Goal: Task Accomplishment & Management: Manage account settings

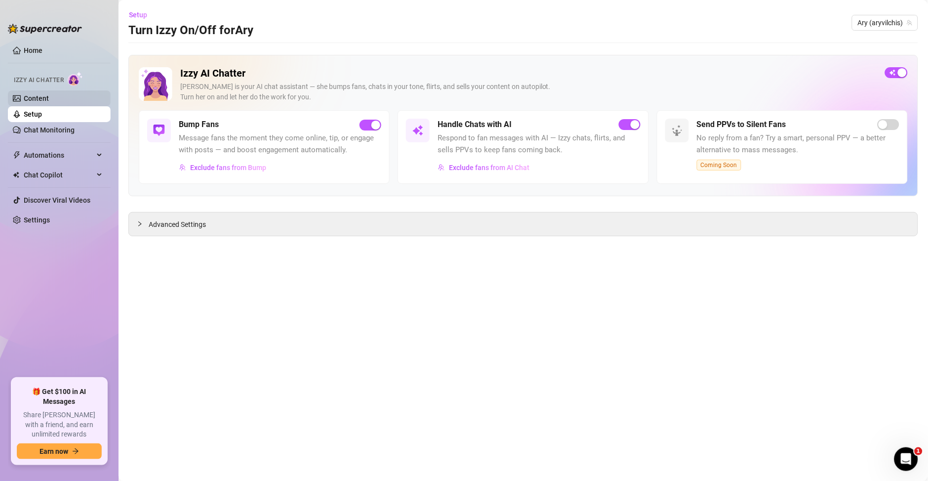
click at [38, 96] on link "Content" at bounding box center [36, 98] width 25 height 8
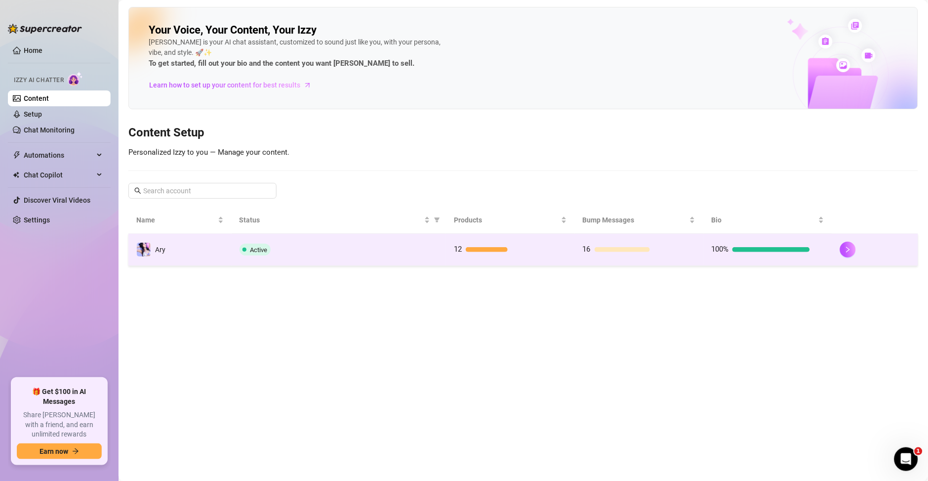
click at [683, 256] on td "16" at bounding box center [639, 250] width 129 height 32
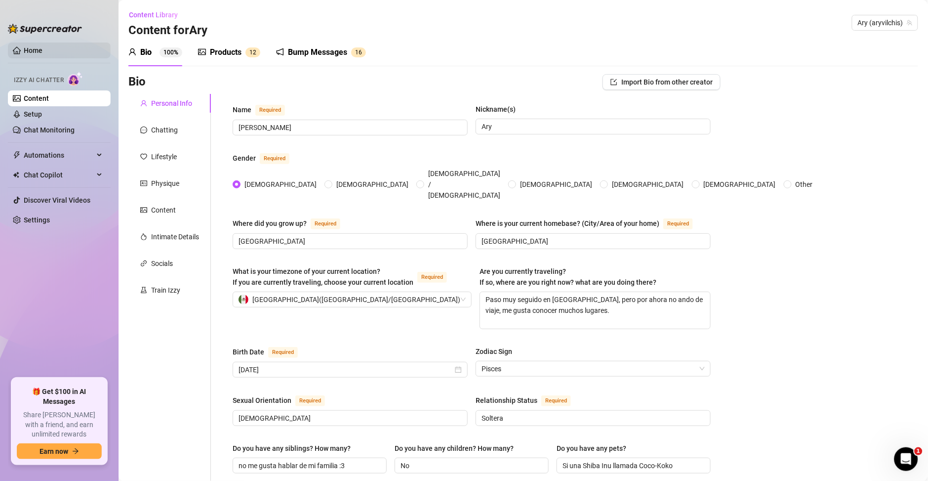
click at [29, 49] on link "Home" at bounding box center [33, 50] width 19 height 8
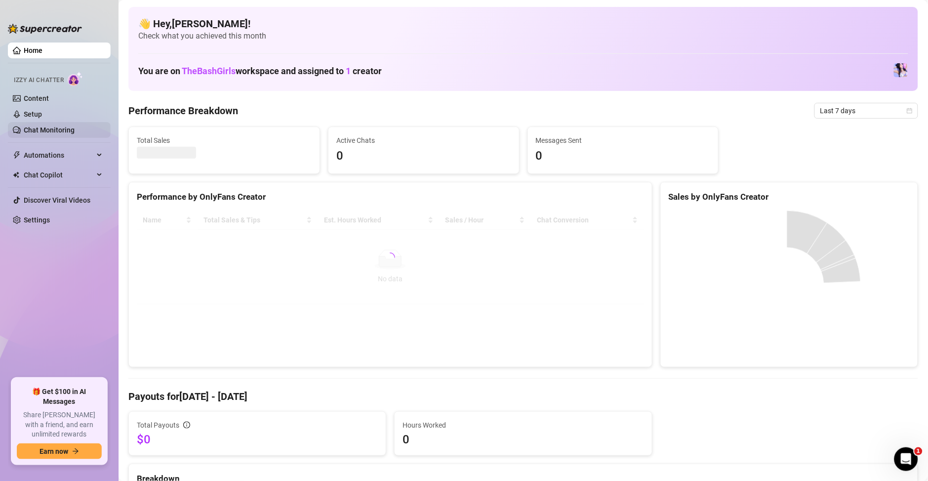
click at [54, 129] on link "Chat Monitoring" at bounding box center [49, 130] width 51 height 8
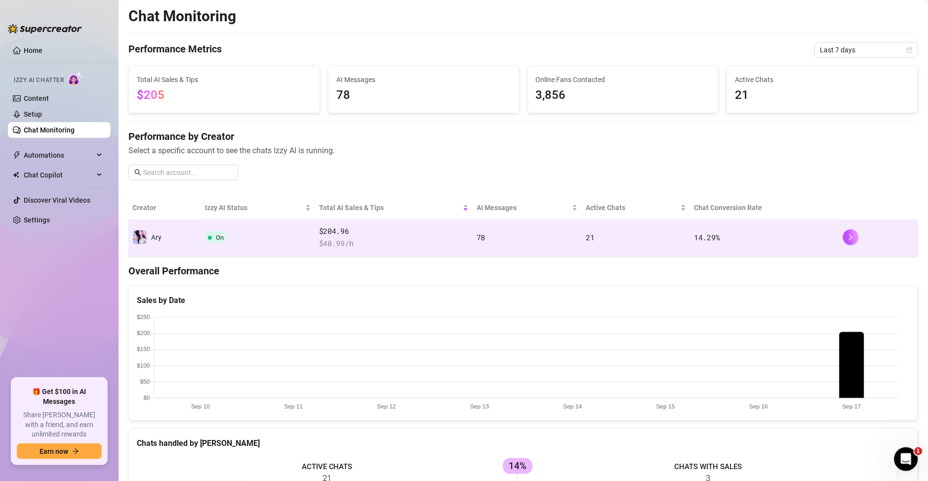
click at [369, 241] on span "$ 40.99 /h" at bounding box center [394, 244] width 150 height 12
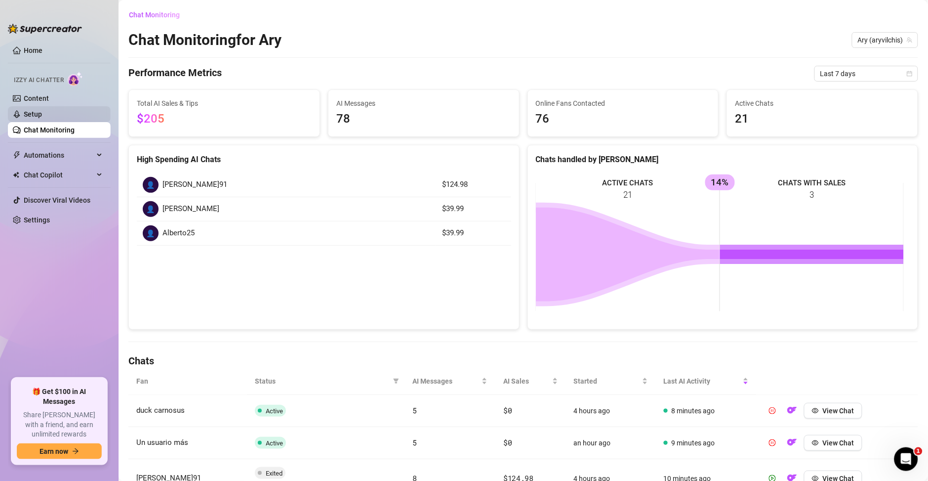
click at [42, 116] on link "Setup" at bounding box center [33, 114] width 18 height 8
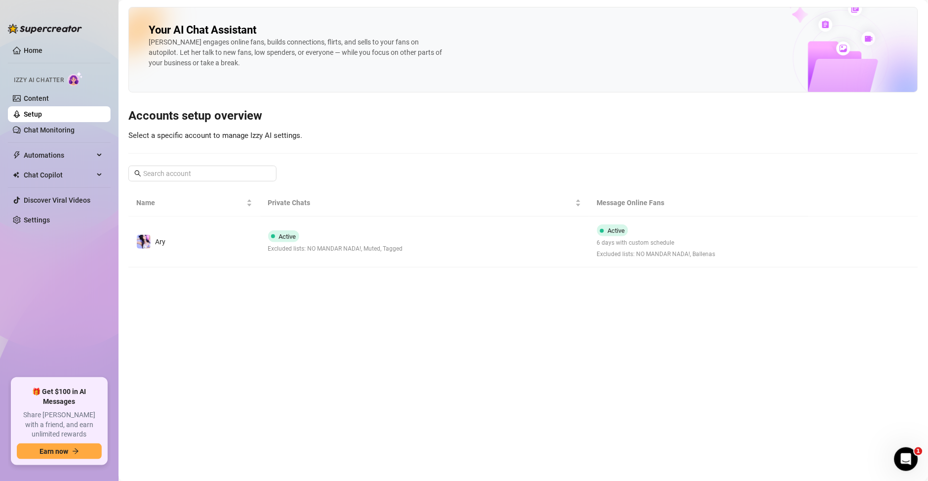
click at [822, 245] on button "button" at bounding box center [824, 242] width 16 height 16
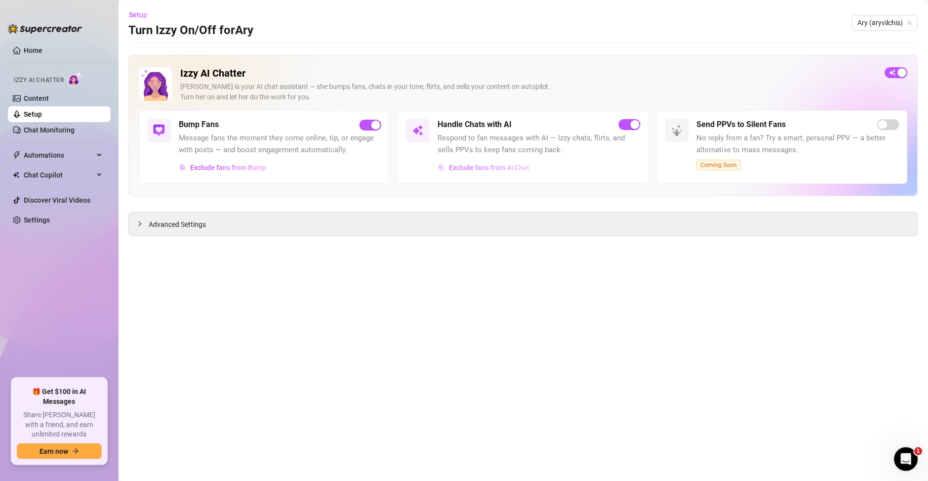
click at [497, 170] on span "Exclude fans from AI Chat" at bounding box center [489, 167] width 80 height 8
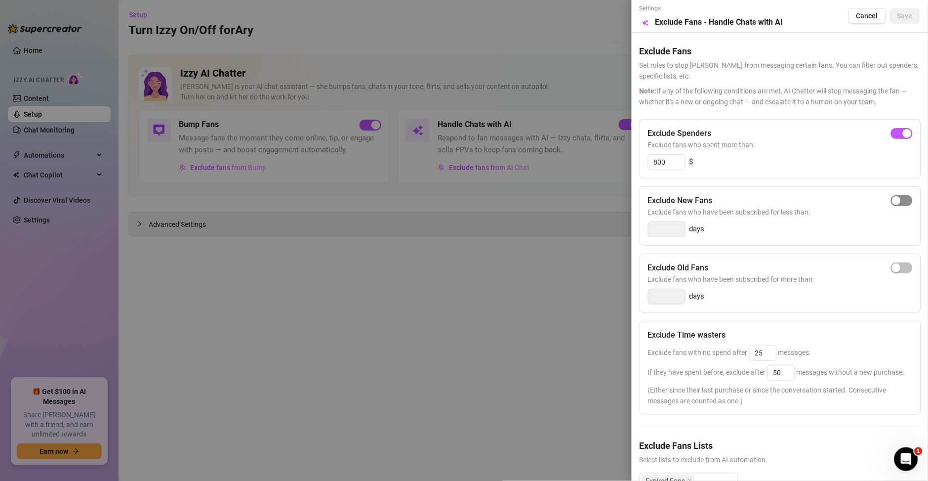
click at [892, 202] on div "button" at bounding box center [896, 200] width 9 height 9
type input "3"
click at [663, 230] on input "3" at bounding box center [666, 229] width 37 height 15
click at [891, 198] on button "button" at bounding box center [902, 200] width 22 height 11
click at [674, 232] on input "3" at bounding box center [666, 229] width 37 height 15
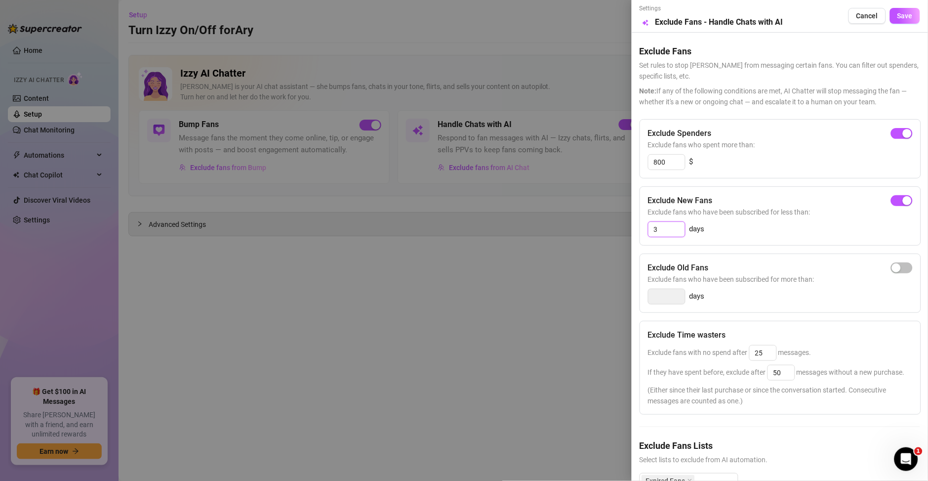
click at [674, 232] on input "3" at bounding box center [666, 229] width 37 height 15
type input "5"
click at [897, 17] on span "Save" at bounding box center [904, 16] width 15 height 8
click at [897, 20] on span "Save" at bounding box center [904, 16] width 15 height 8
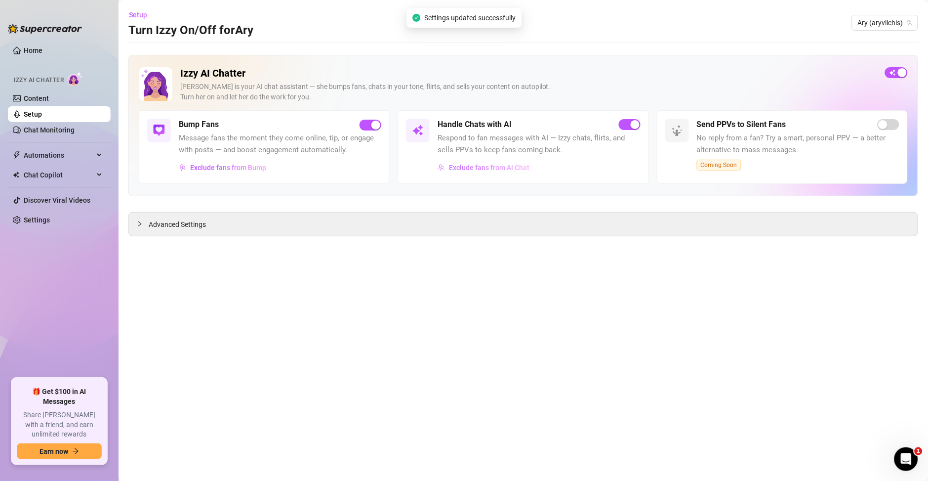
click at [483, 169] on span "Exclude fans from AI Chat" at bounding box center [489, 167] width 80 height 8
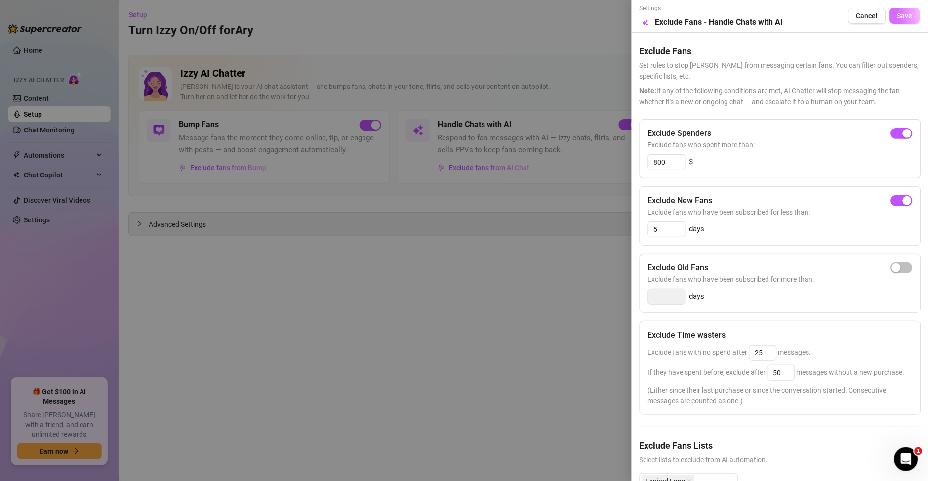
click at [892, 23] on button "Save" at bounding box center [905, 16] width 30 height 16
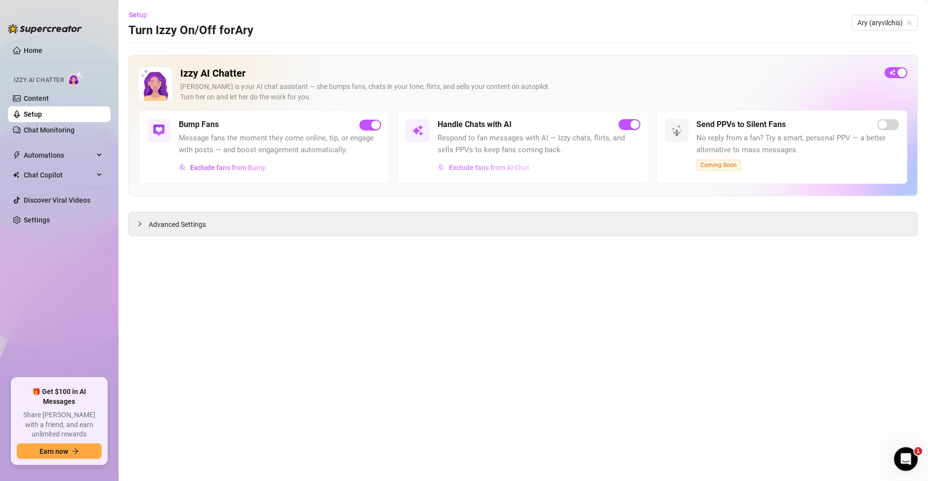
click at [506, 167] on span "Exclude fans from AI Chat" at bounding box center [489, 167] width 80 height 8
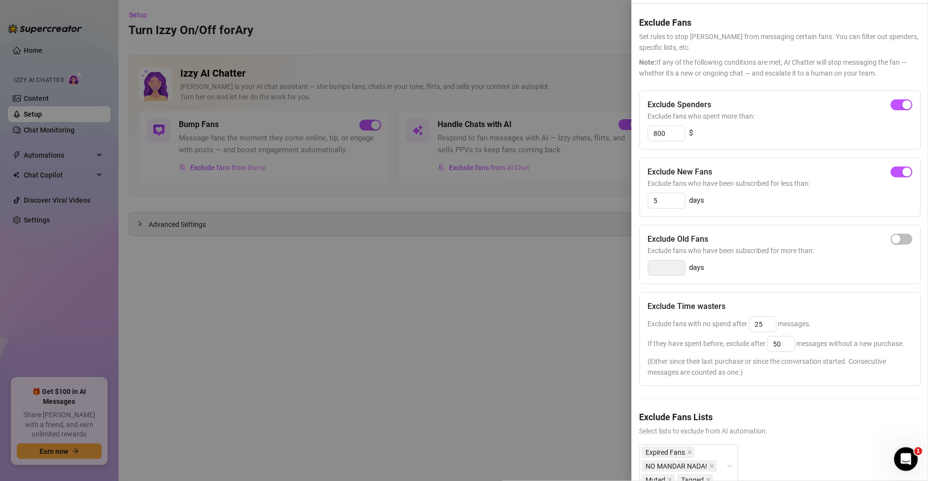
scroll to position [78, 0]
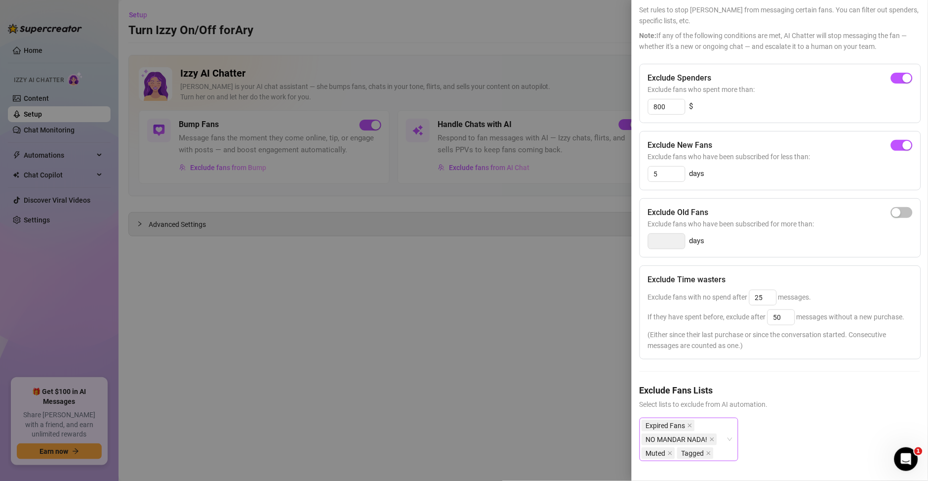
click at [710, 418] on div "Expired Fans NO MANDAR NADA! Muted Tagged" at bounding box center [684, 438] width 84 height 41
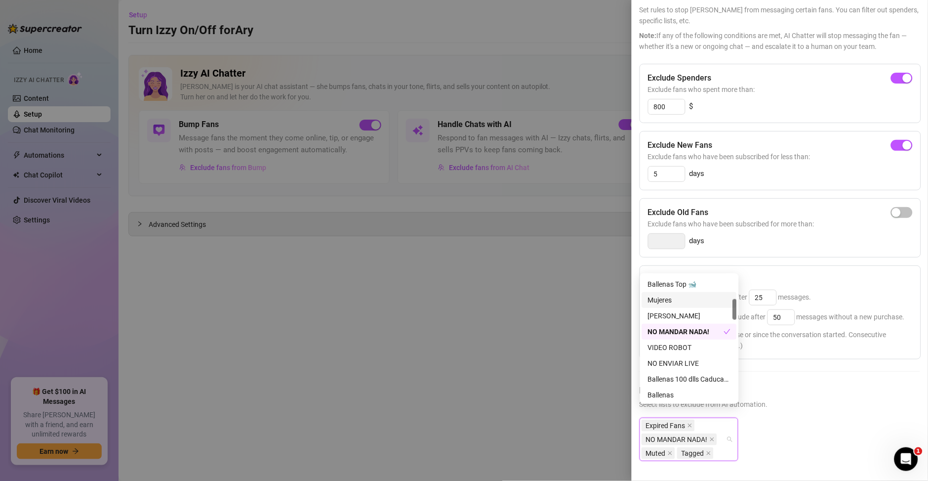
scroll to position [212, 0]
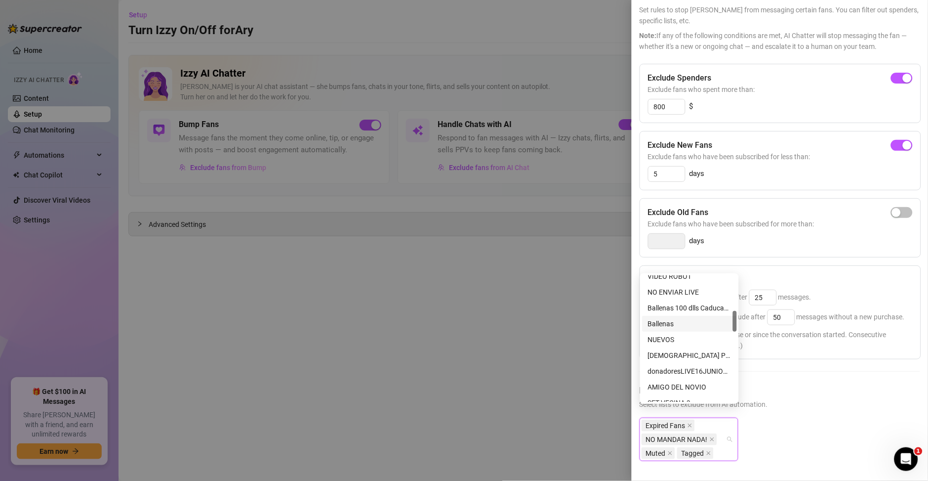
click at [676, 325] on div "Ballenas" at bounding box center [689, 323] width 83 height 11
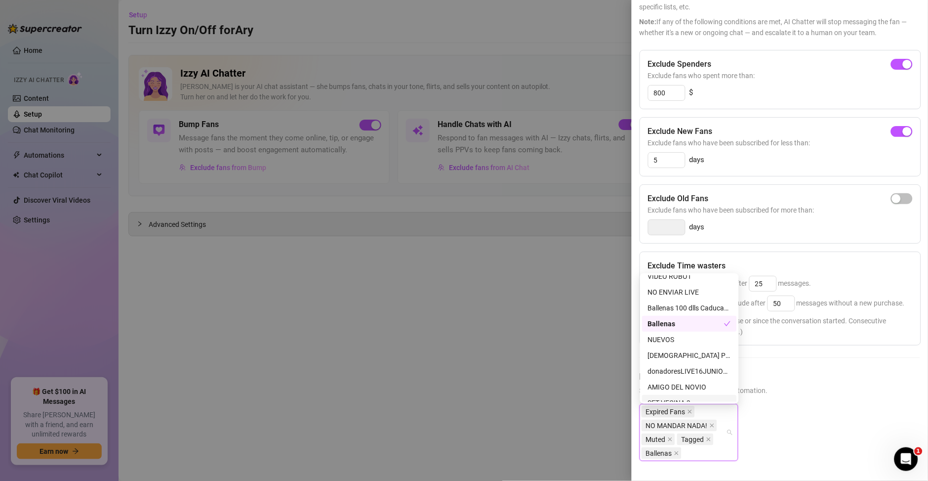
click at [779, 395] on span "Select lists to exclude from AI automation." at bounding box center [780, 390] width 281 height 11
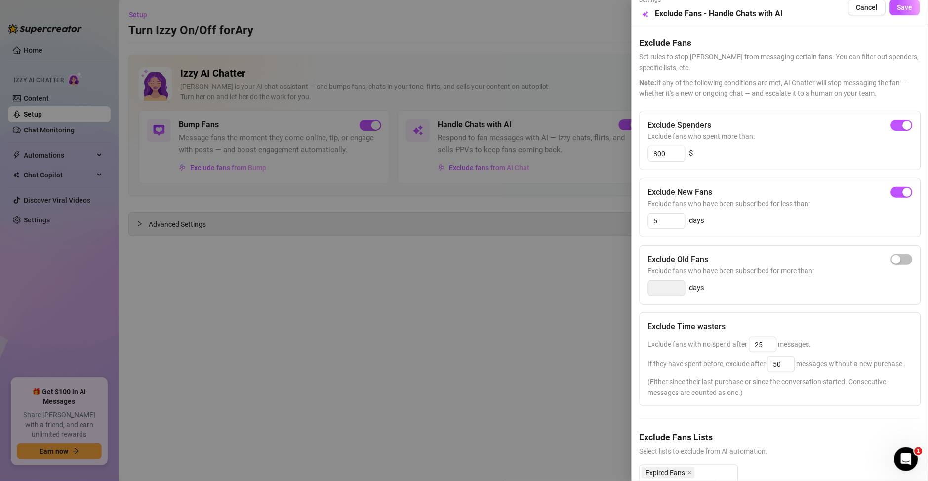
scroll to position [0, 0]
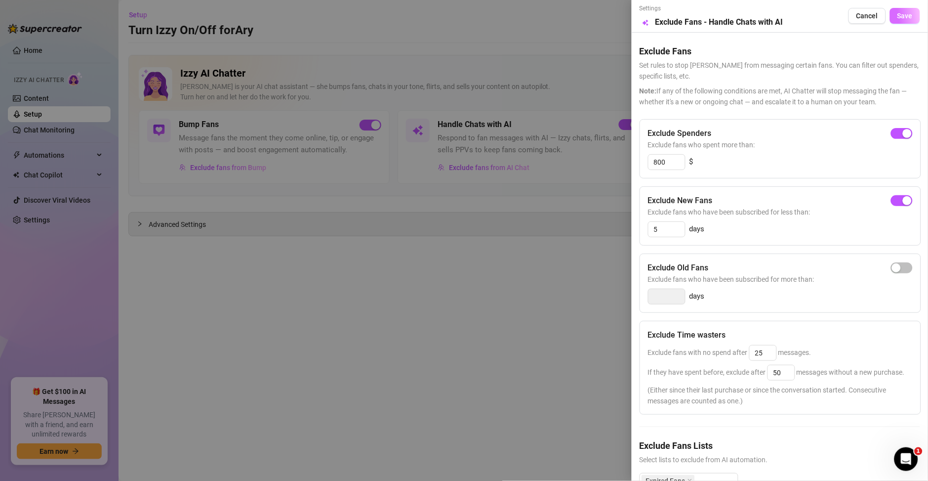
click at [898, 21] on button "Save" at bounding box center [905, 16] width 30 height 16
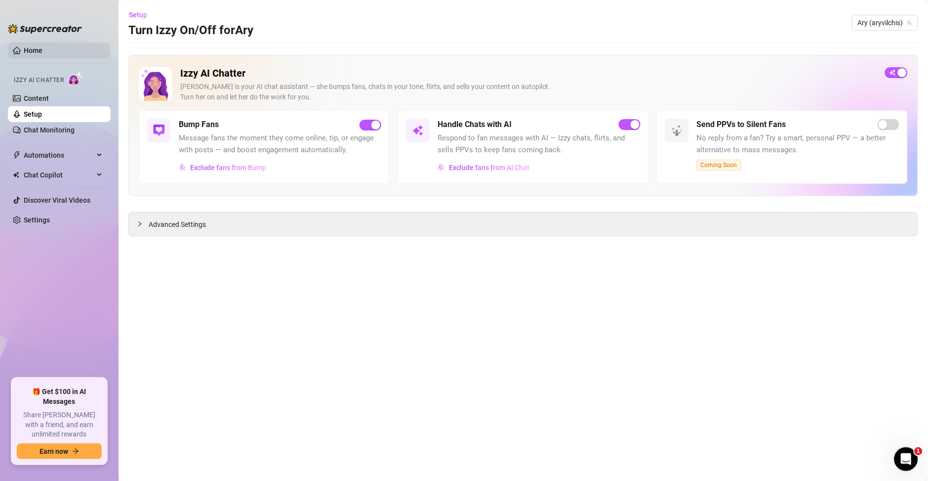
click at [32, 54] on link "Home" at bounding box center [33, 50] width 19 height 8
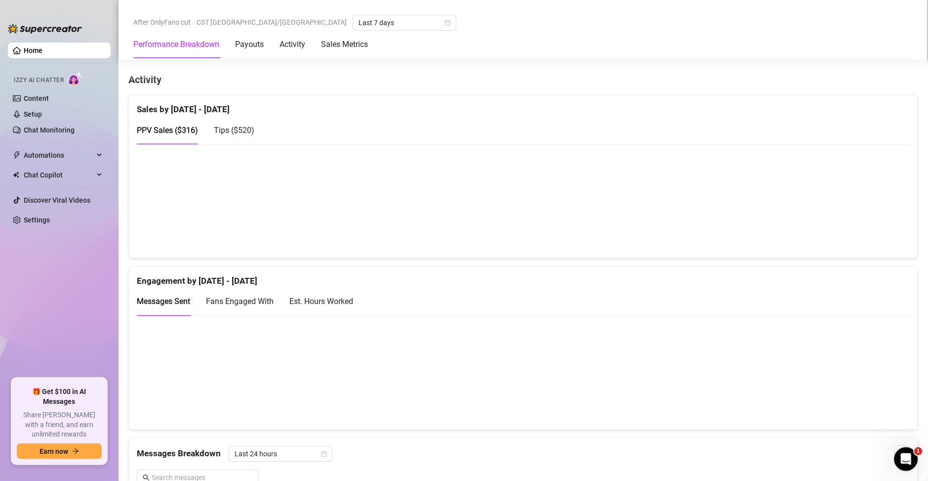
scroll to position [640, 0]
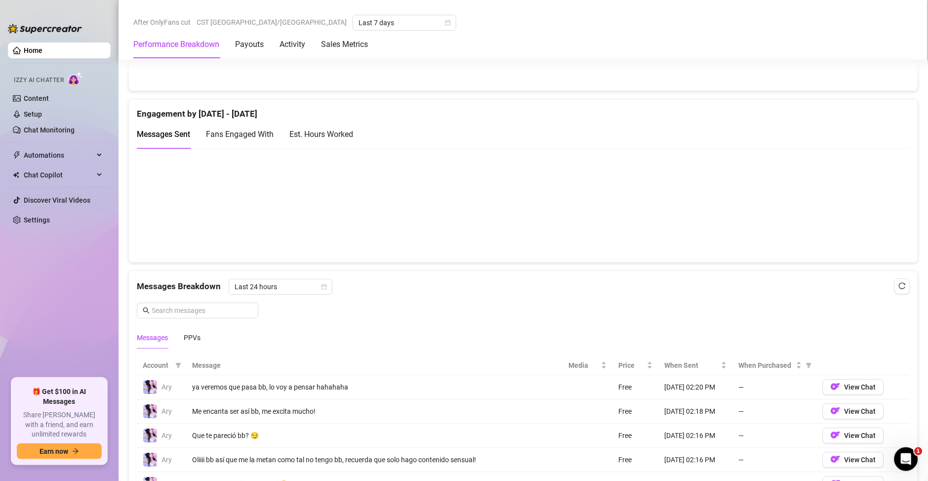
click at [350, 137] on div "Est. Hours Worked" at bounding box center [321, 134] width 64 height 12
click at [162, 130] on span "Messages Sent" at bounding box center [163, 133] width 53 height 9
click at [315, 132] on div "Est. Hours Worked" at bounding box center [321, 134] width 64 height 12
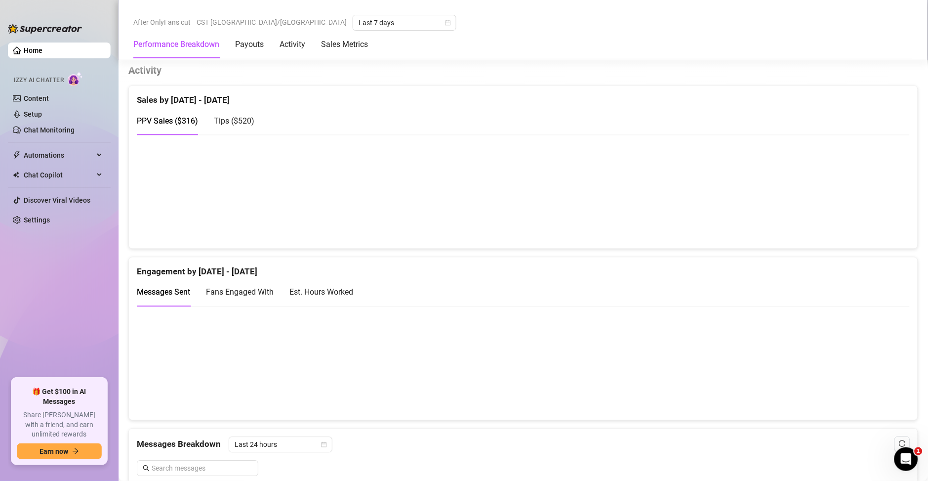
scroll to position [640, 0]
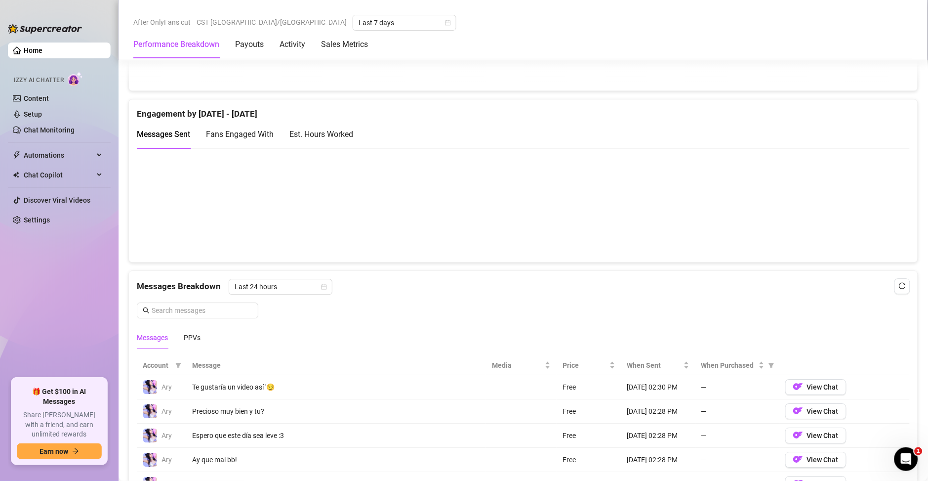
click at [341, 137] on div "Est. Hours Worked" at bounding box center [321, 134] width 64 height 12
click at [42, 111] on link "Setup" at bounding box center [33, 114] width 18 height 8
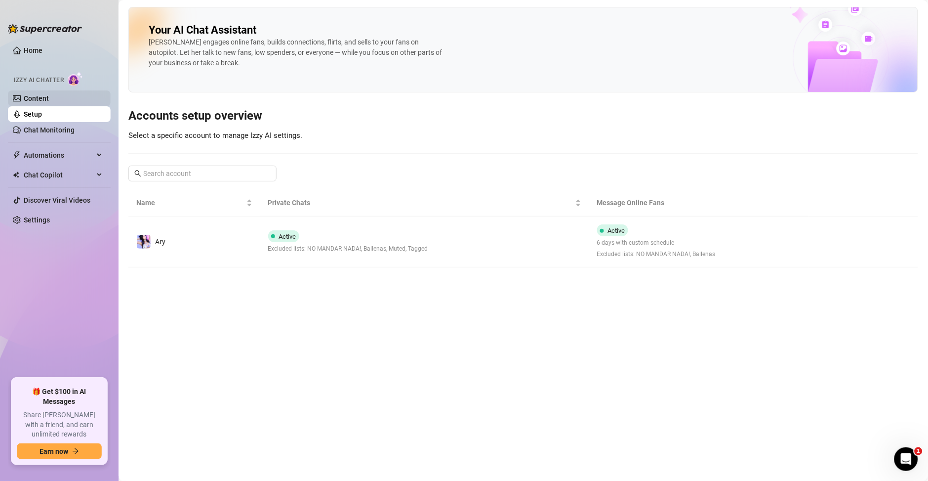
click at [45, 98] on link "Content" at bounding box center [36, 98] width 25 height 8
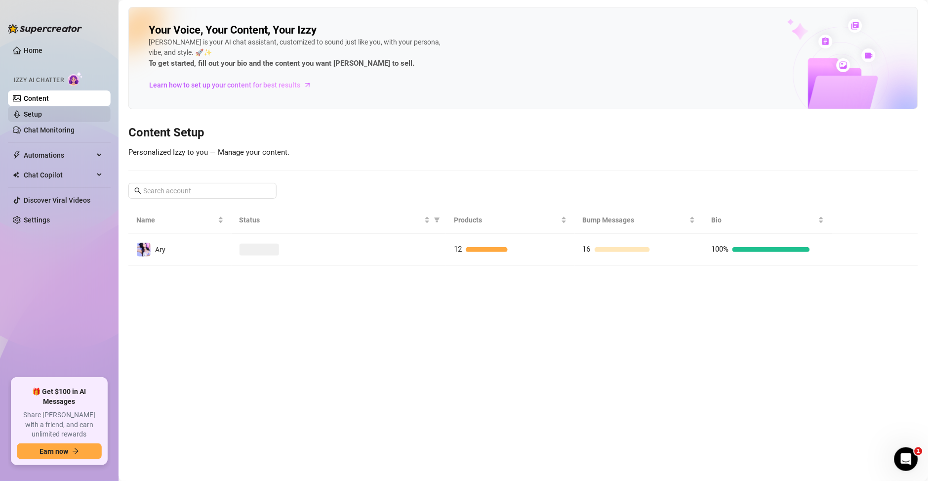
click at [42, 111] on link "Setup" at bounding box center [33, 114] width 18 height 8
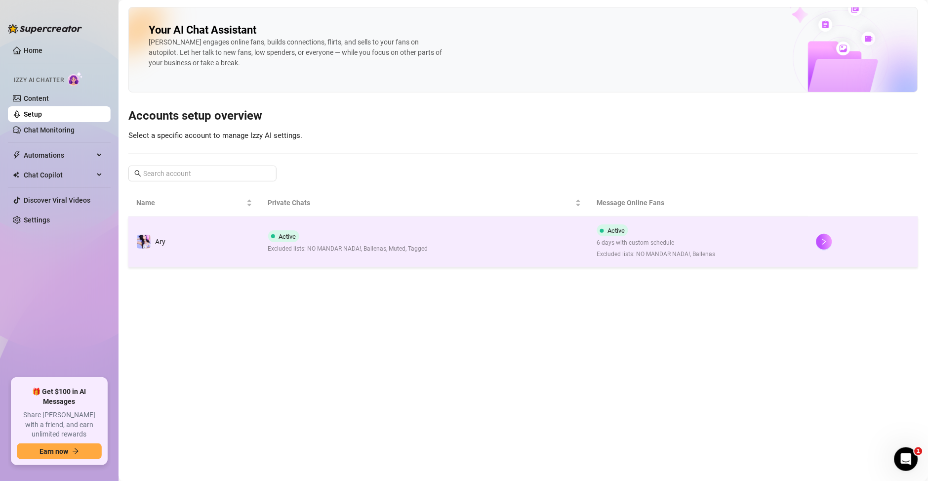
click at [817, 248] on div at bounding box center [863, 242] width 94 height 16
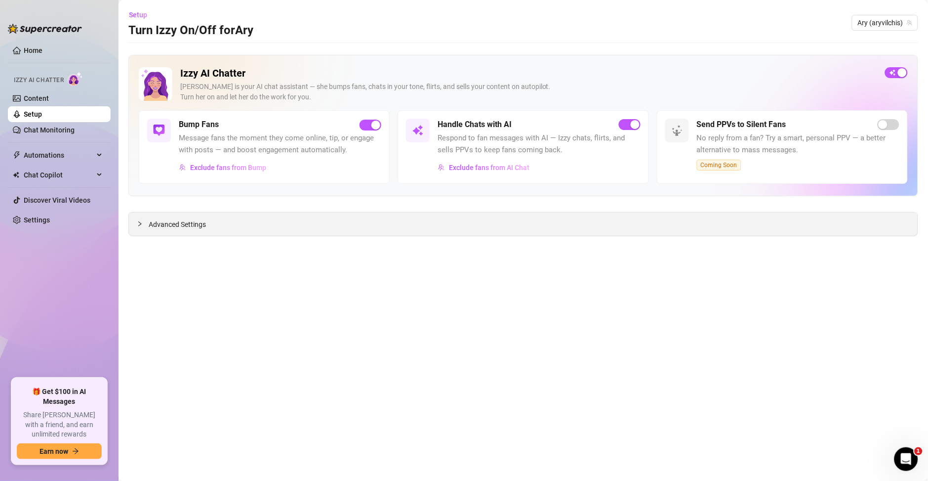
click at [178, 228] on span "Advanced Settings" at bounding box center [177, 224] width 57 height 11
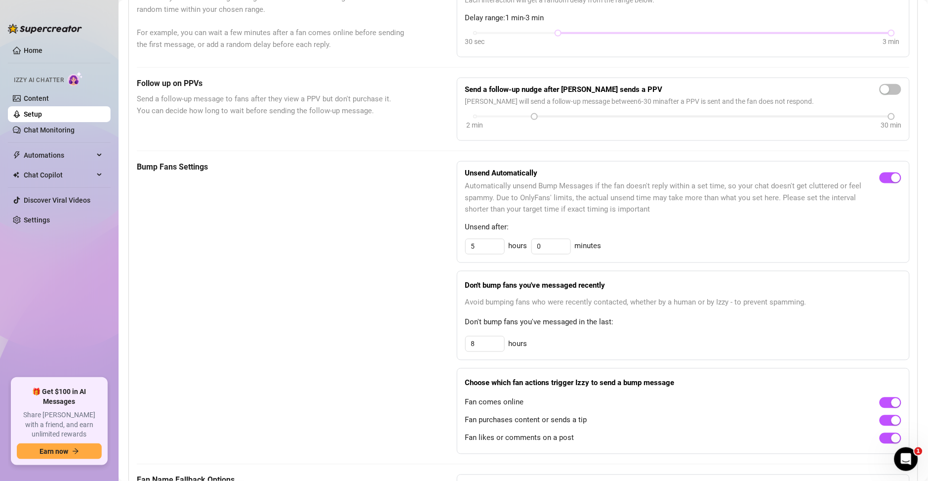
scroll to position [15, 0]
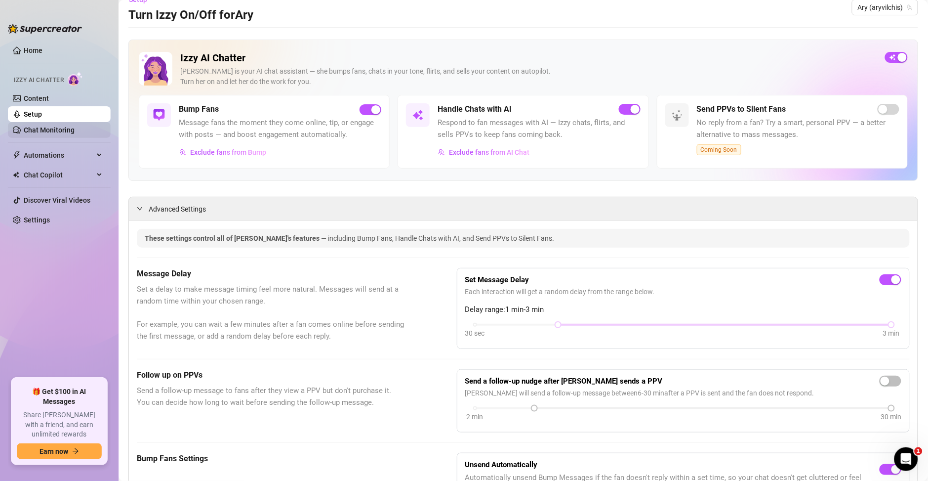
click at [47, 130] on link "Chat Monitoring" at bounding box center [49, 130] width 51 height 8
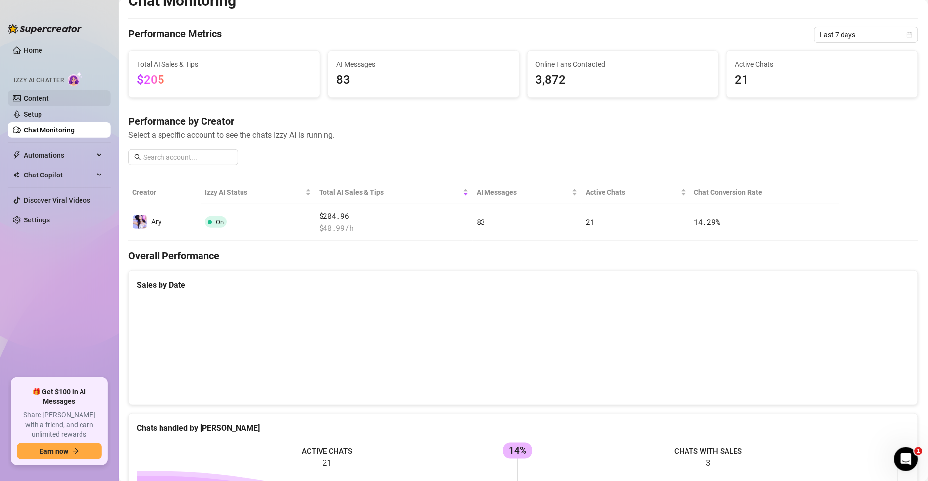
click at [40, 94] on link "Content" at bounding box center [36, 98] width 25 height 8
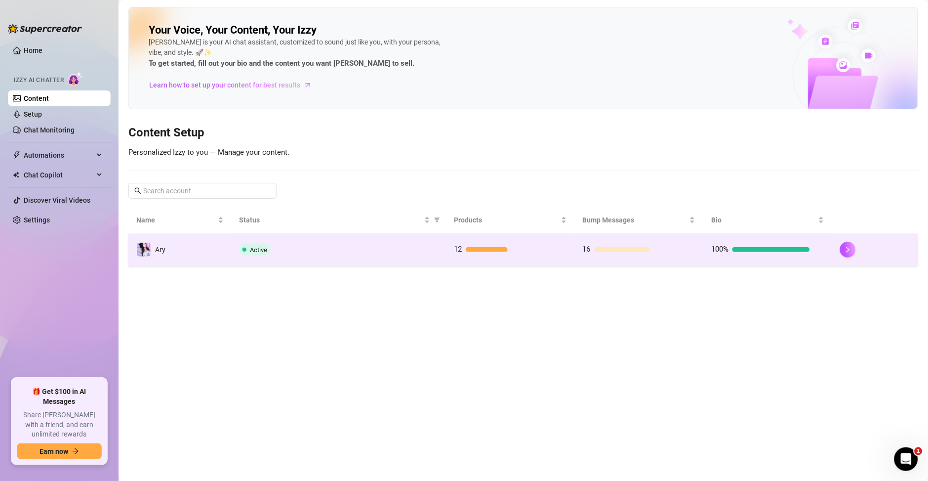
click at [860, 248] on div at bounding box center [875, 249] width 70 height 16
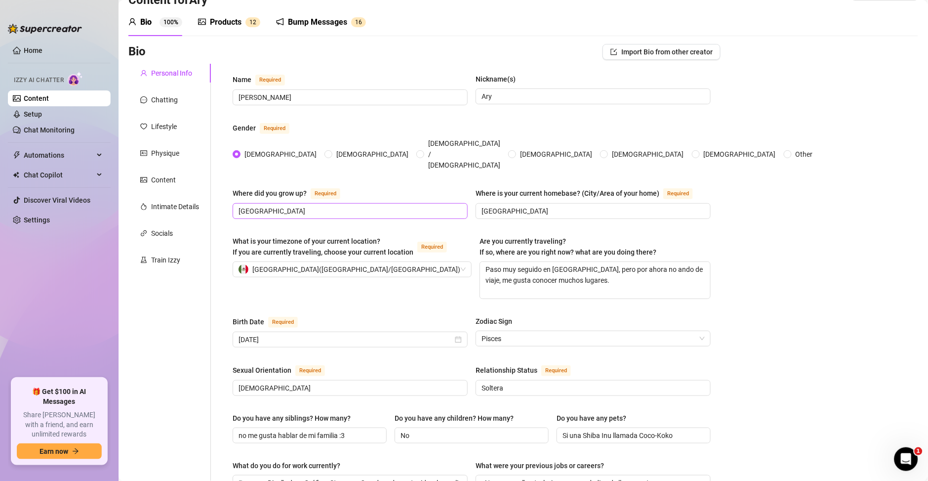
scroll to position [142, 0]
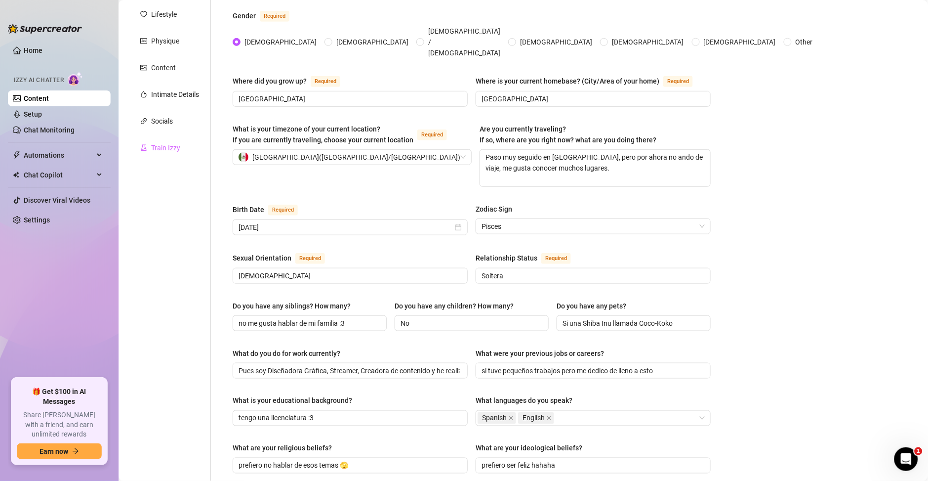
click at [164, 156] on div "Train Izzy" at bounding box center [169, 147] width 82 height 19
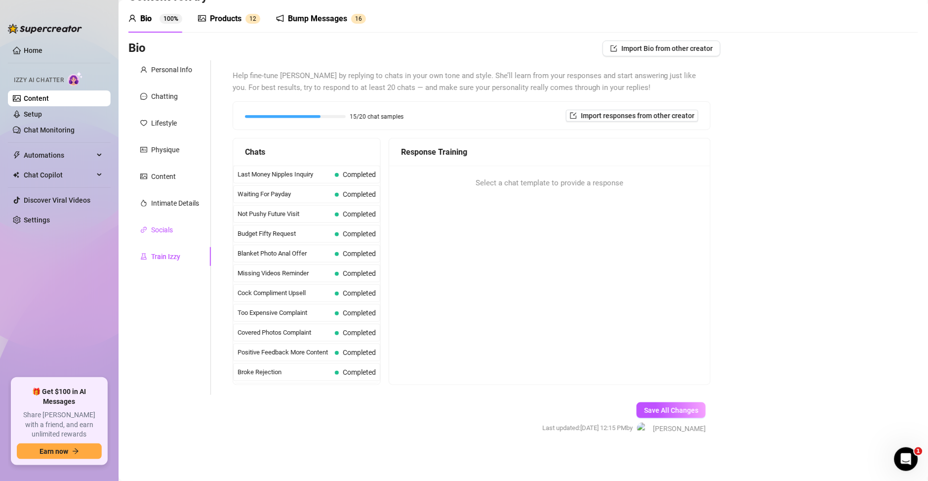
click at [159, 228] on div "Socials" at bounding box center [162, 229] width 22 height 11
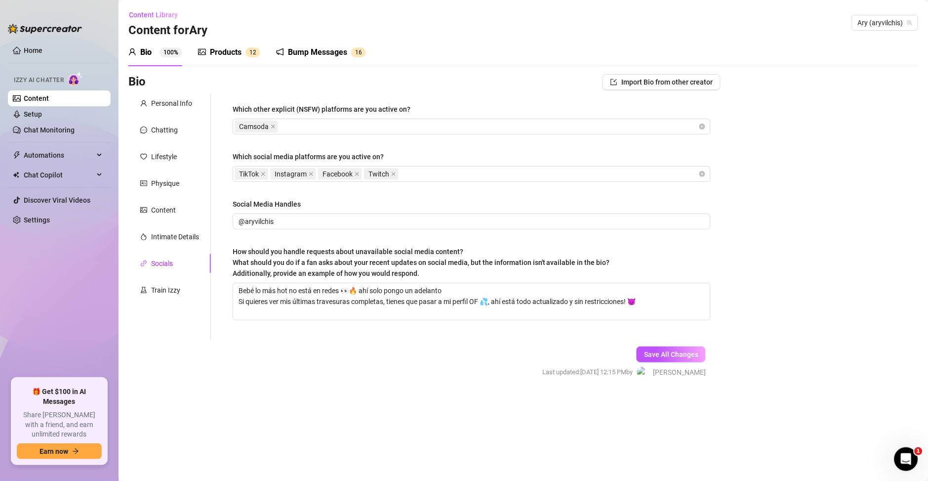
scroll to position [0, 0]
click at [159, 208] on div "Content" at bounding box center [163, 209] width 25 height 11
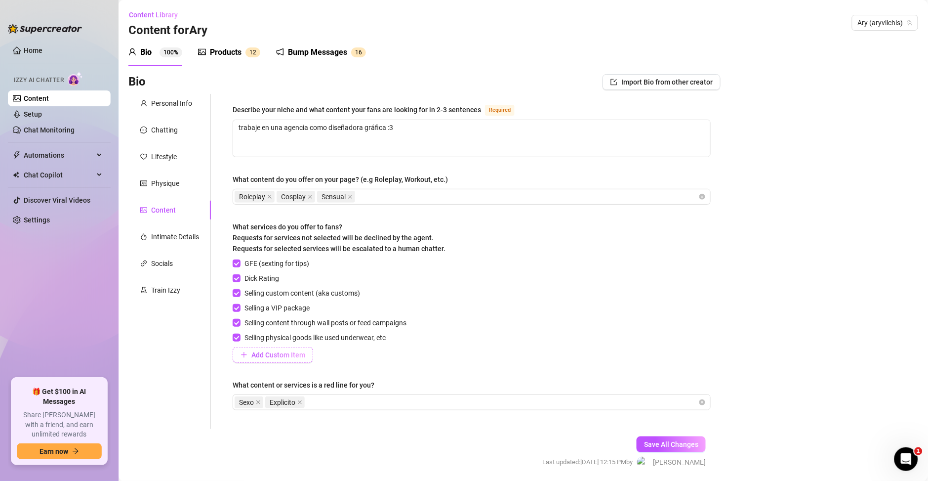
click at [267, 355] on span "Add Custom Item" at bounding box center [278, 355] width 54 height 8
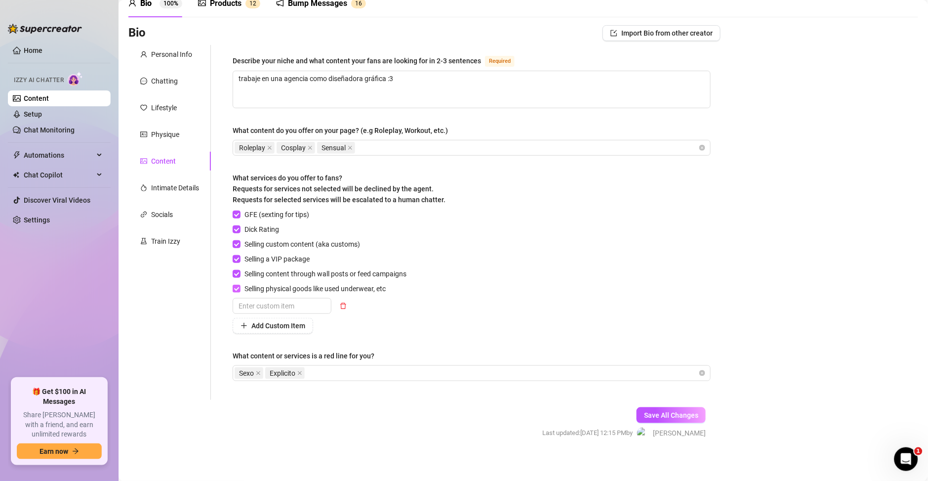
scroll to position [53, 0]
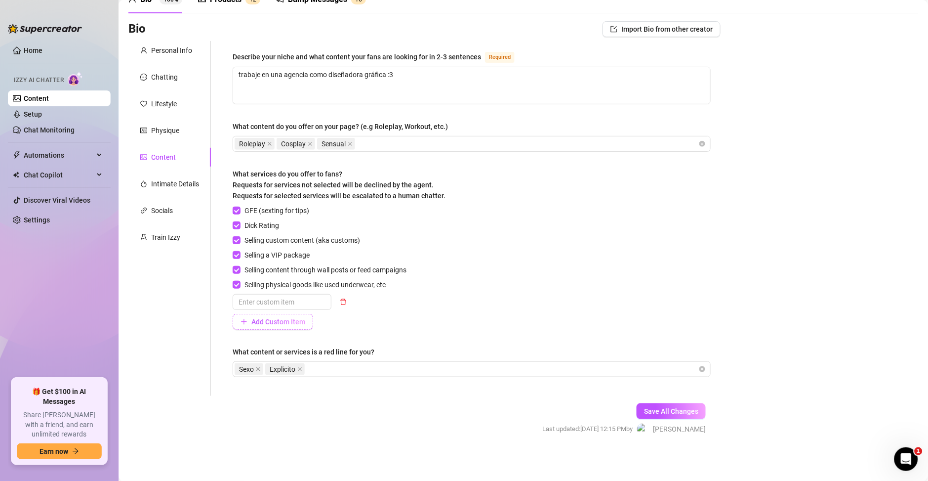
click at [260, 323] on span "Add Custom Item" at bounding box center [278, 322] width 54 height 8
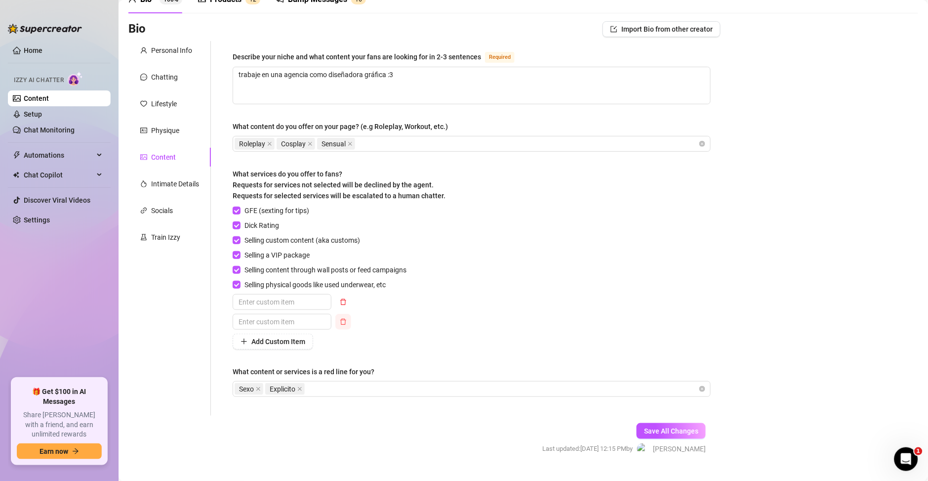
click at [344, 322] on icon "delete" at bounding box center [343, 321] width 7 height 7
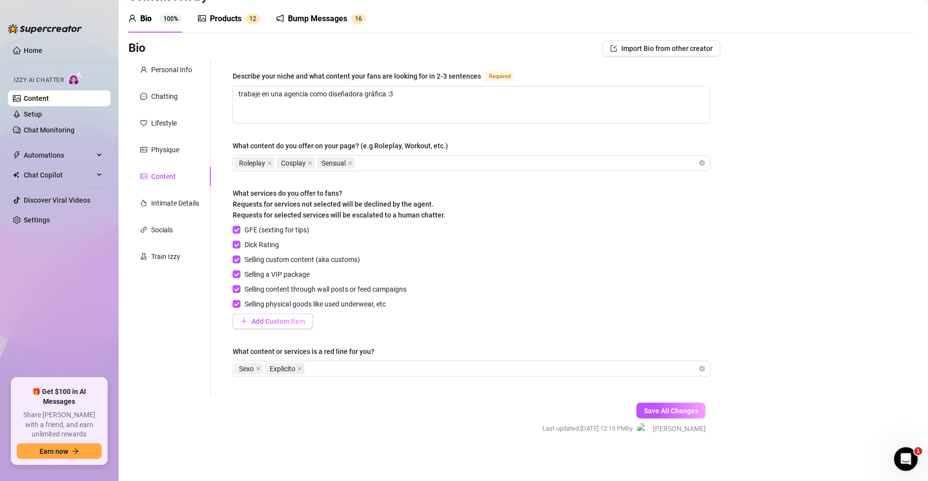
click at [275, 320] on span "Add Custom Item" at bounding box center [278, 321] width 54 height 8
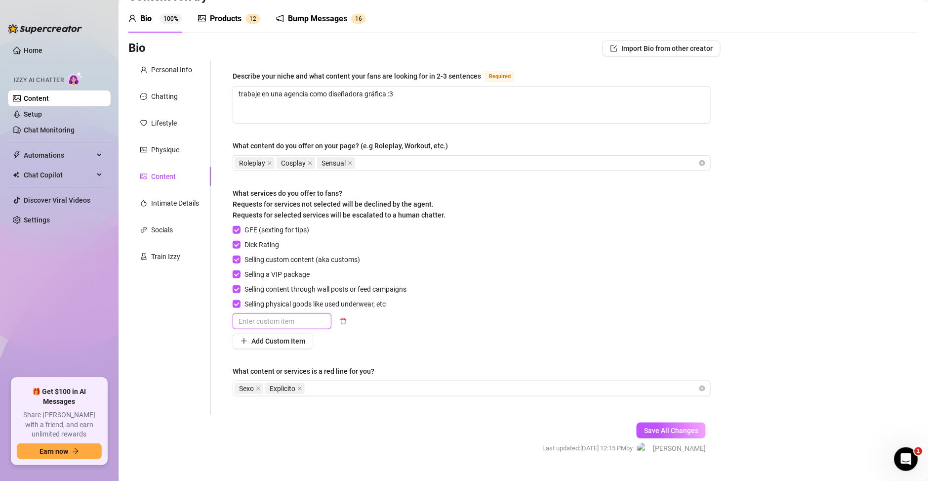
click at [275, 320] on input "text" at bounding box center [282, 321] width 99 height 16
type input "N"
type input "n"
type input "No Hago Encuentros"
click at [435, 323] on div "GFE (sexting for tips) Dick Rating Selling custom content (aka customs) Selling…" at bounding box center [472, 286] width 478 height 124
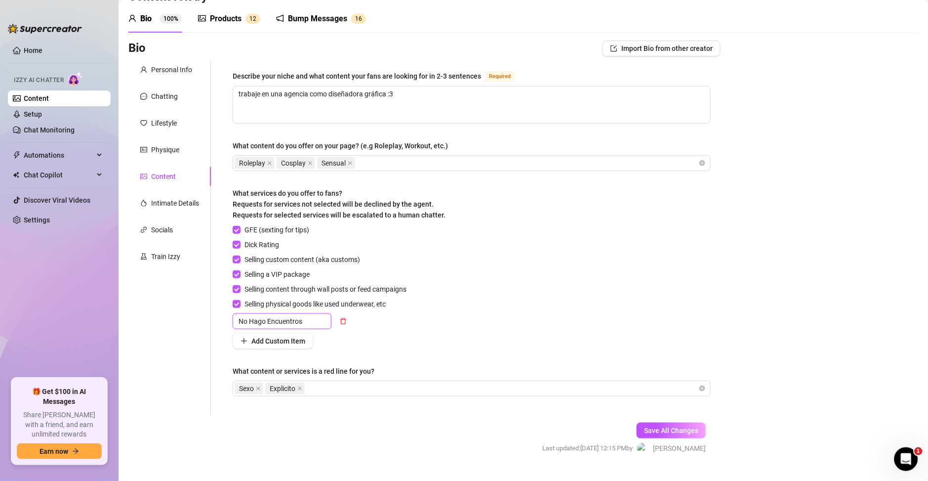
click at [300, 322] on input "No Hago Encuentros" at bounding box center [282, 321] width 99 height 16
click at [327, 322] on input "No Hago Encuentros" at bounding box center [282, 321] width 99 height 16
click at [436, 311] on div "GFE (sexting for tips) Dick Rating Selling custom content (aka customs) Selling…" at bounding box center [472, 286] width 478 height 124
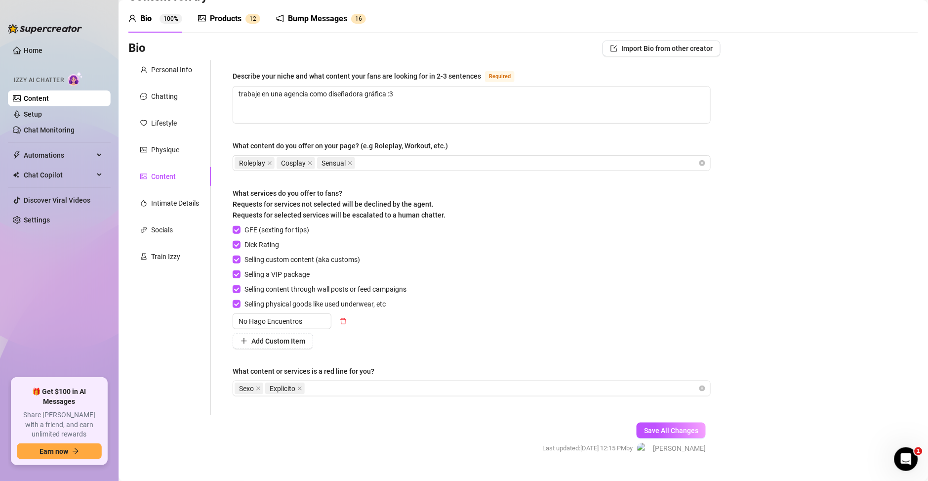
click at [172, 352] on div "Personal Info Chatting Lifestyle Physique Content Intimate Details Socials Trai…" at bounding box center [169, 237] width 82 height 355
click at [457, 330] on div "GFE (sexting for tips) Dick Rating Selling custom content (aka customs) Selling…" at bounding box center [472, 286] width 478 height 124
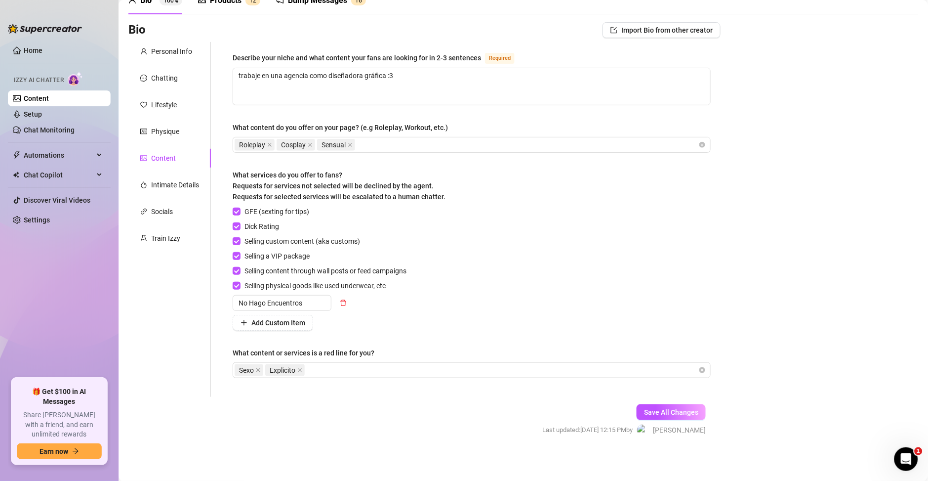
scroll to position [53, 0]
click at [289, 328] on button "Add Custom Item" at bounding box center [273, 322] width 80 height 16
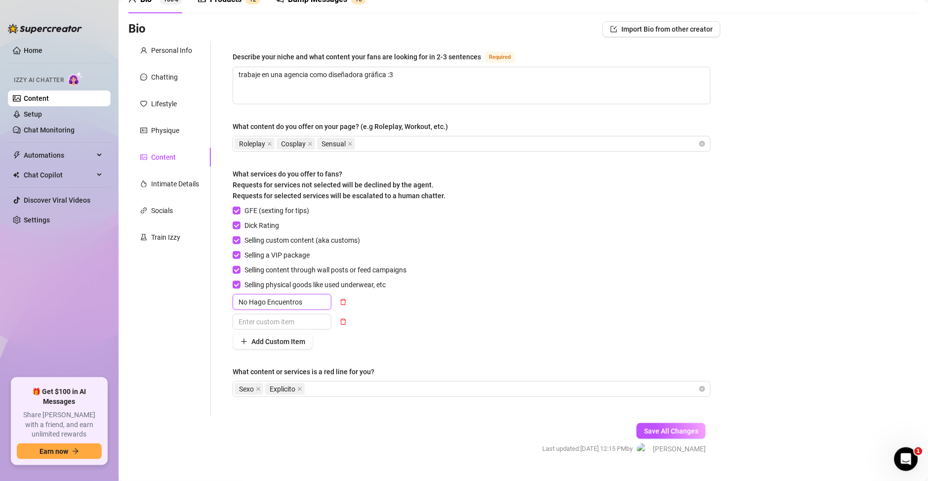
click at [308, 299] on input "No Hago Encuentros" at bounding box center [282, 302] width 99 height 16
click at [340, 303] on icon "delete" at bounding box center [343, 301] width 7 height 7
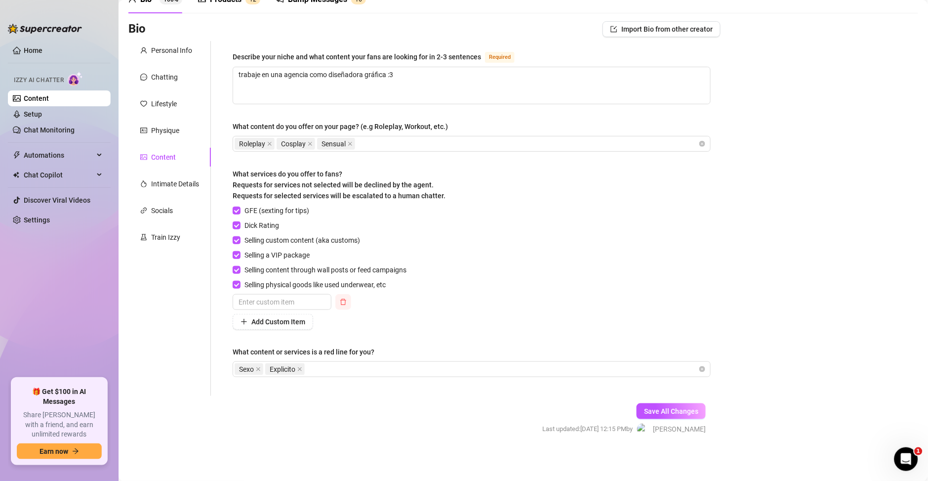
click at [342, 303] on icon "delete" at bounding box center [343, 301] width 7 height 7
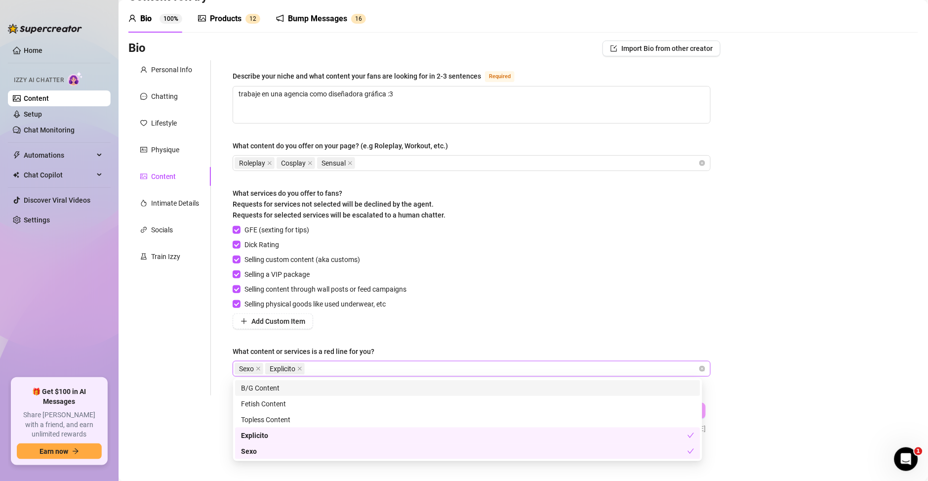
click at [382, 367] on div "Sexo Explicito" at bounding box center [467, 369] width 464 height 14
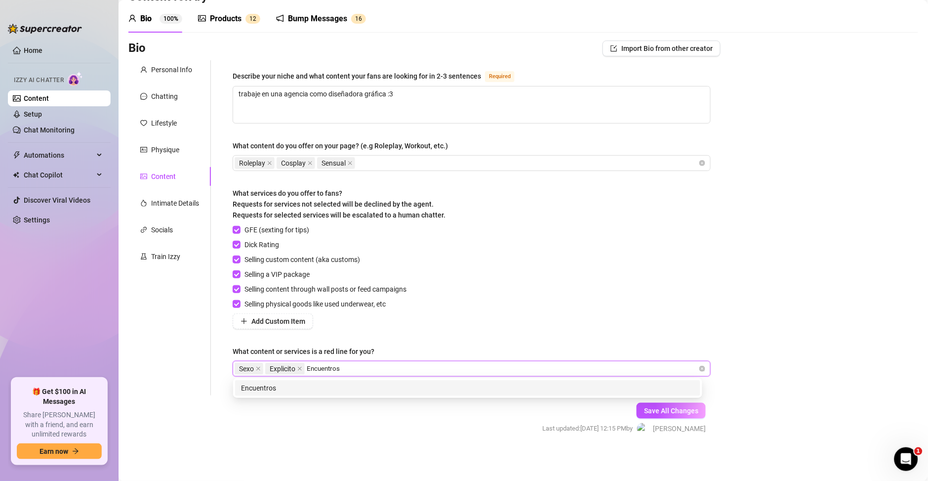
type input "Encuentros"
click at [559, 277] on div "GFE (sexting for tips) Dick Rating Selling custom content (aka customs) Selling…" at bounding box center [472, 276] width 478 height 105
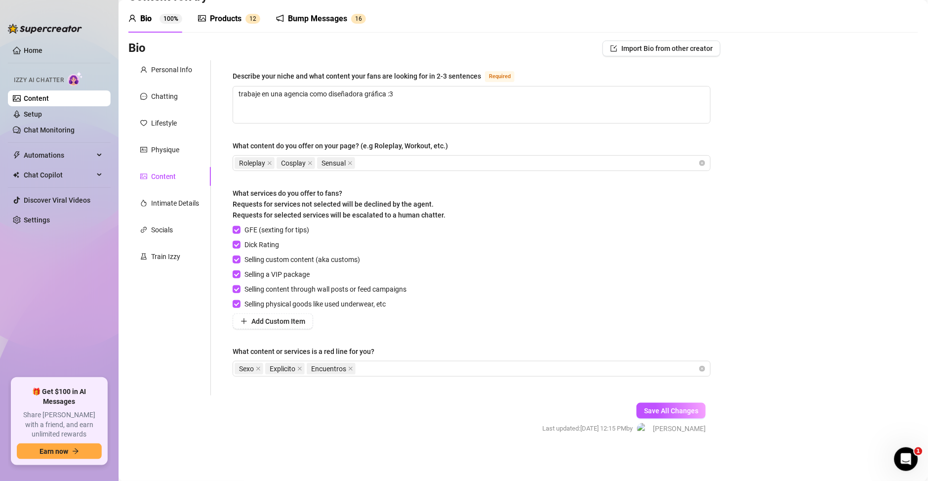
click at [415, 380] on div "Describe your niche and what content your fans are looking for in 2-3 sentences…" at bounding box center [472, 227] width 478 height 315
click at [411, 364] on div "Sexo Explicito Encuentros" at bounding box center [467, 369] width 464 height 14
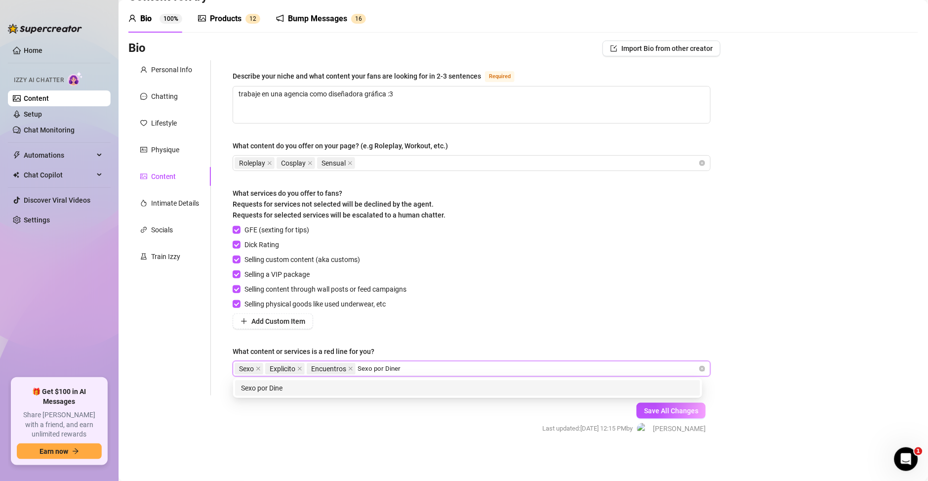
type input "Sexo por Dinero"
click at [371, 382] on div "Sexo por Dinero" at bounding box center [467, 387] width 453 height 11
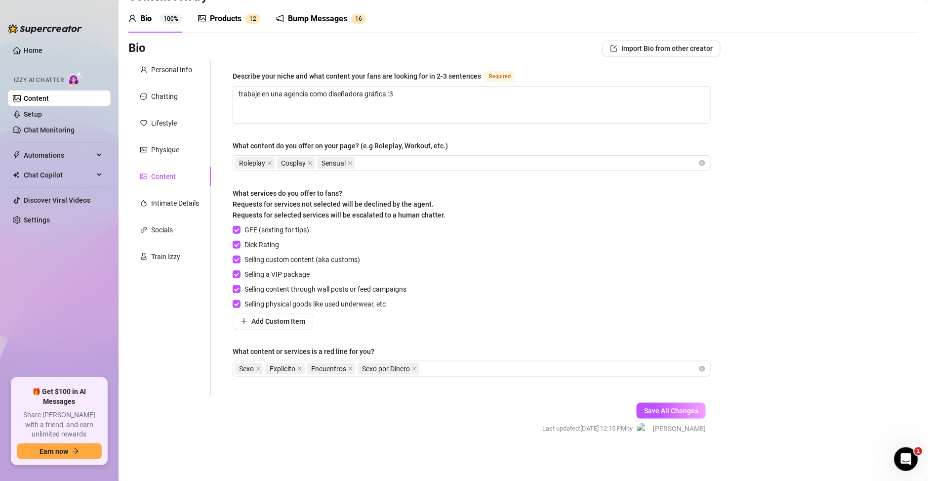
click at [772, 272] on div "Bio Import Bio from other creator Personal Info Chatting Lifestyle Physique Con…" at bounding box center [523, 245] width 790 height 411
click at [667, 399] on div "Save All Changes Last updated: [DATE] 12:15 PM by [PERSON_NAME]" at bounding box center [623, 418] width 193 height 47
click at [668, 411] on span "Save All Changes" at bounding box center [671, 410] width 54 height 8
click at [41, 114] on link "Setup" at bounding box center [33, 114] width 18 height 8
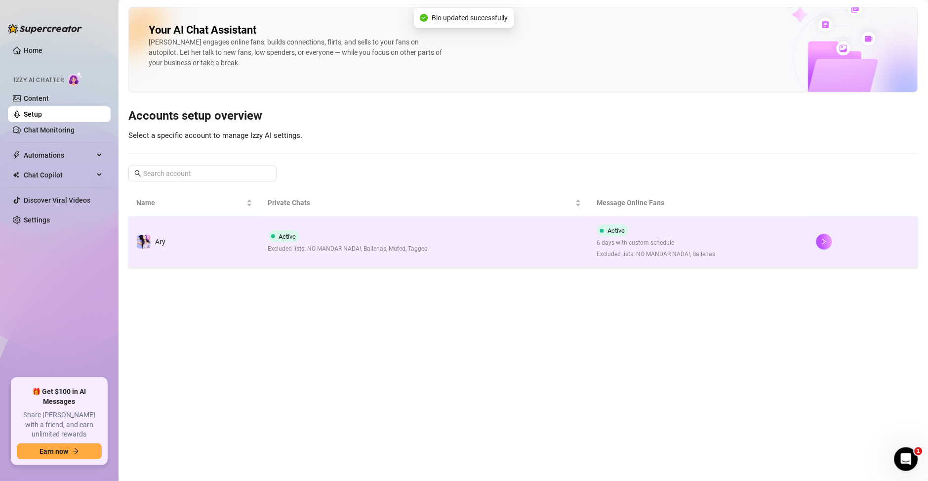
click at [745, 233] on td "Active 6 days with custom schedule Excluded lists: NO MANDAR NADA!, Ballenas" at bounding box center [698, 241] width 219 height 51
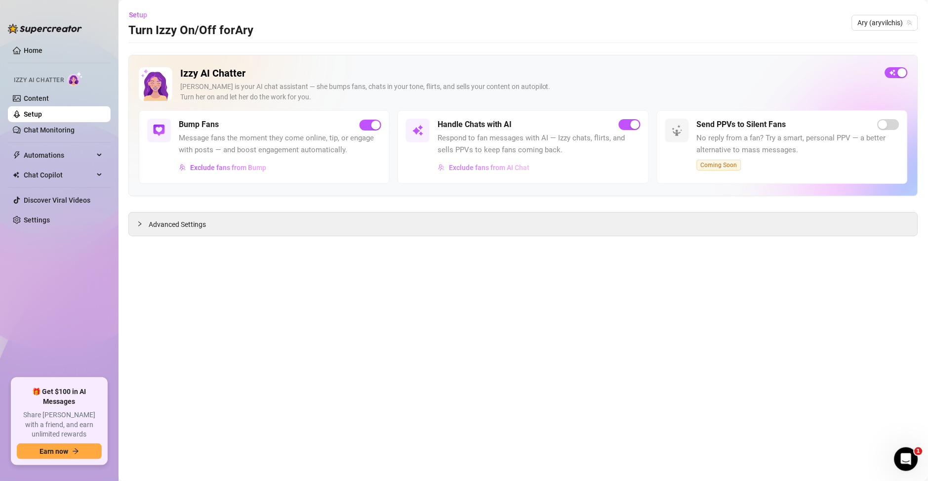
click at [500, 167] on span "Exclude fans from AI Chat" at bounding box center [489, 167] width 80 height 8
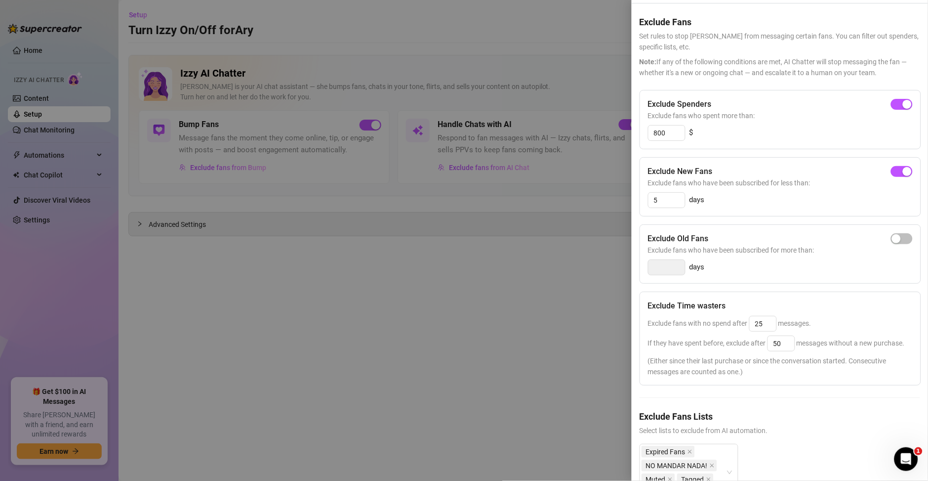
scroll to position [91, 0]
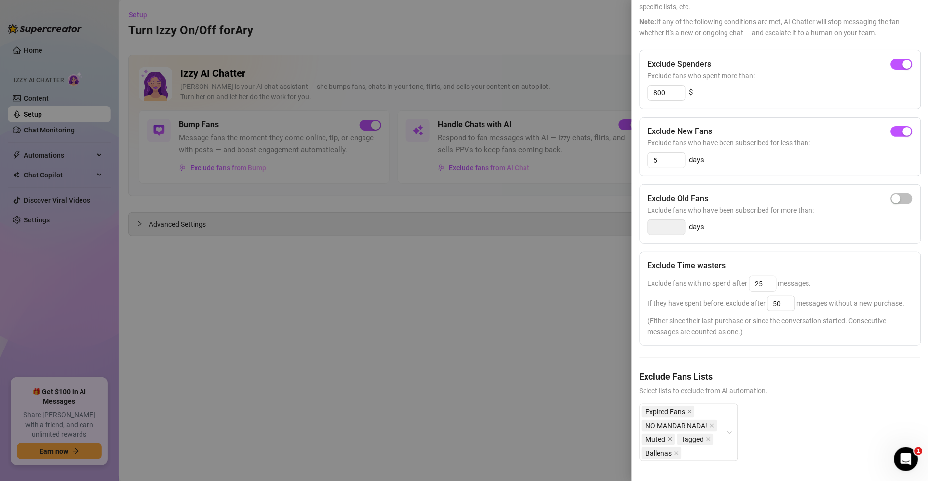
click at [469, 291] on div at bounding box center [464, 240] width 928 height 481
